Goal: Navigation & Orientation: Find specific page/section

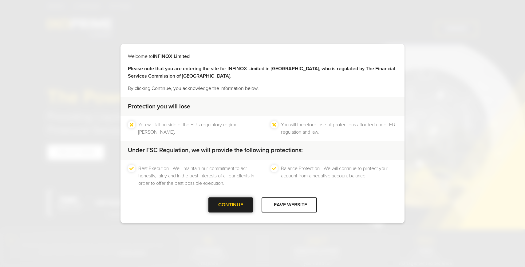
click at [231, 205] on div at bounding box center [231, 205] width 0 height 0
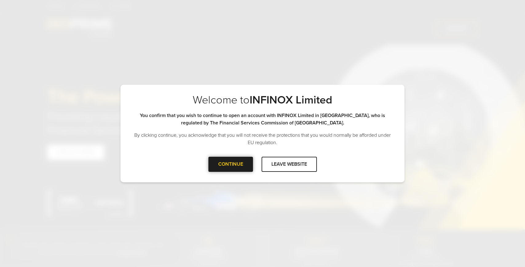
click at [231, 164] on div at bounding box center [231, 164] width 0 height 0
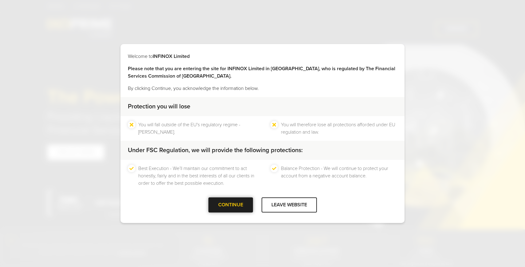
click at [231, 205] on div at bounding box center [231, 205] width 0 height 0
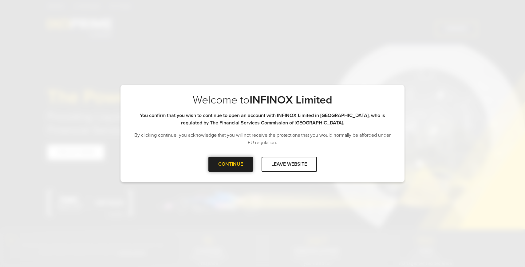
click at [231, 164] on div at bounding box center [231, 164] width 0 height 0
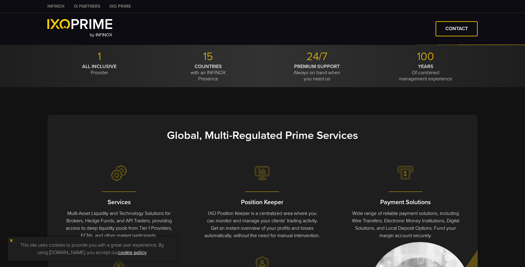
scroll to position [186, 0]
